Goal: Find specific page/section: Find specific page/section

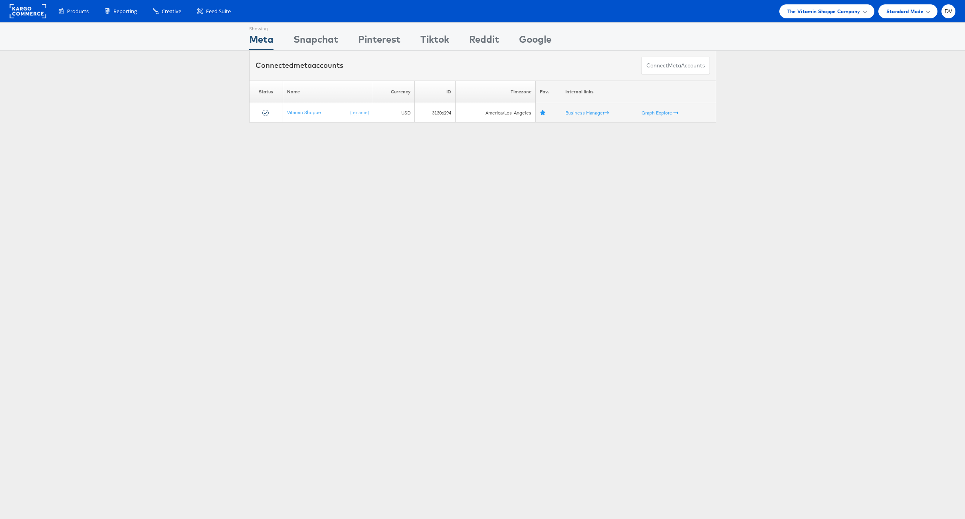
click at [472, 270] on div "Showing Meta Showing Snapchat Showing Pinterest Showing Tiktok Showing Reddit S…" at bounding box center [482, 221] width 965 height 399
click at [798, 10] on span "The Vitamin Shoppe Company" at bounding box center [823, 11] width 73 height 8
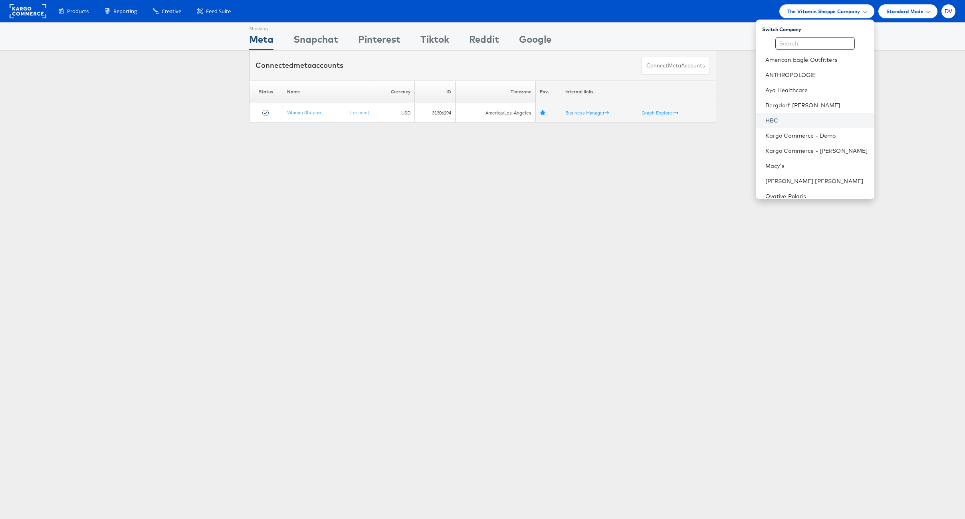
scroll to position [112, 0]
click at [791, 71] on link "[PERSON_NAME] [PERSON_NAME]" at bounding box center [816, 69] width 103 height 8
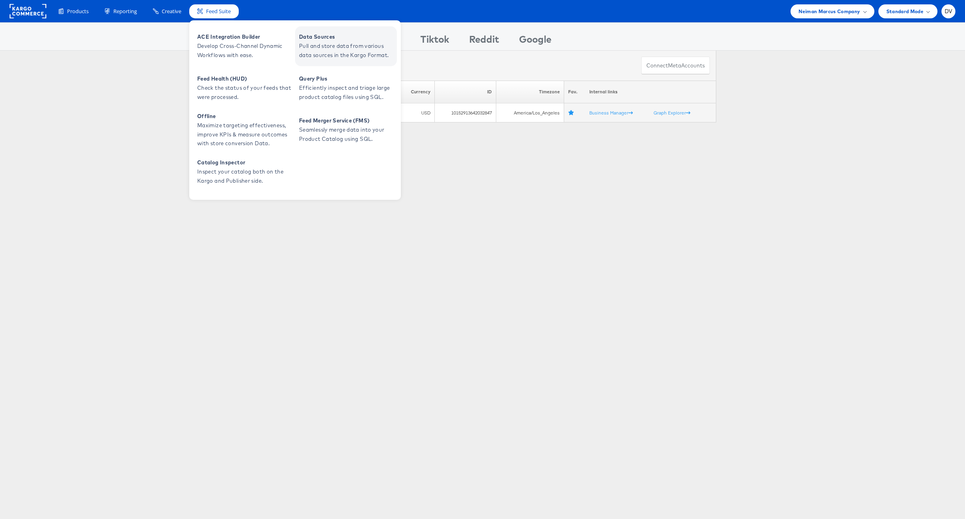
click at [313, 47] on span "Pull and store data from various data sources in the Kargo Format." at bounding box center [347, 51] width 96 height 18
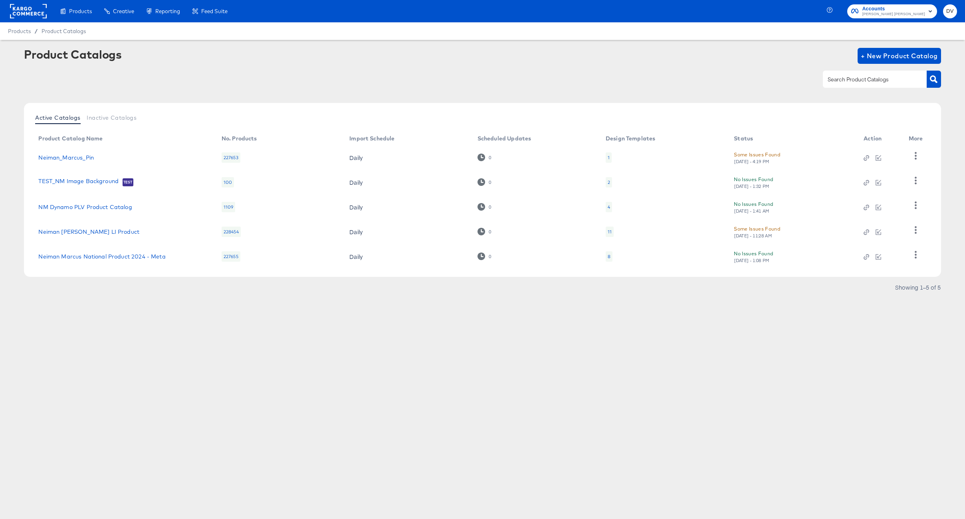
click at [111, 252] on td "Neiman Marcus National Product 2024 - Meta" at bounding box center [123, 256] width 183 height 25
click at [112, 255] on link "Neiman Marcus National Product 2024 - Meta" at bounding box center [101, 256] width 127 height 6
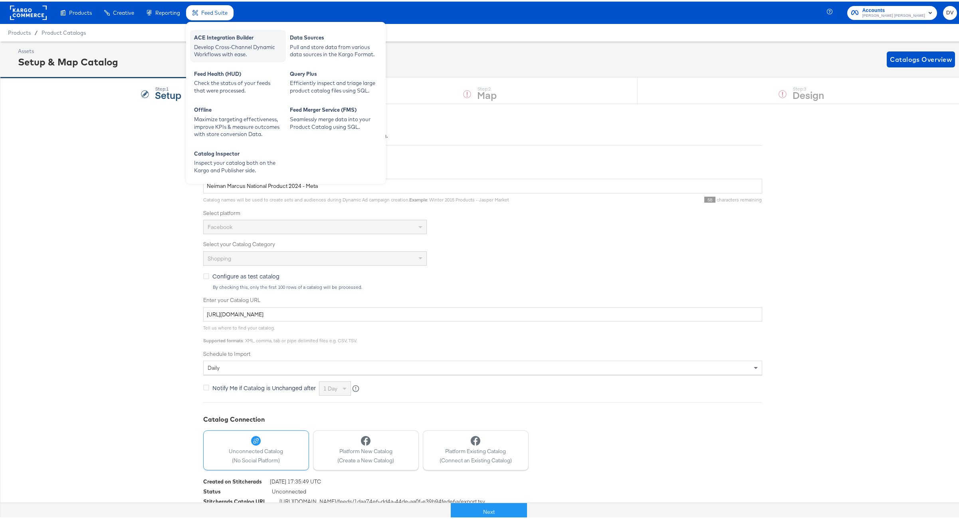
click at [245, 45] on div "Develop Cross-Channel Dynamic Workflows with ease." at bounding box center [238, 49] width 88 height 15
